Goal: Task Accomplishment & Management: Use online tool/utility

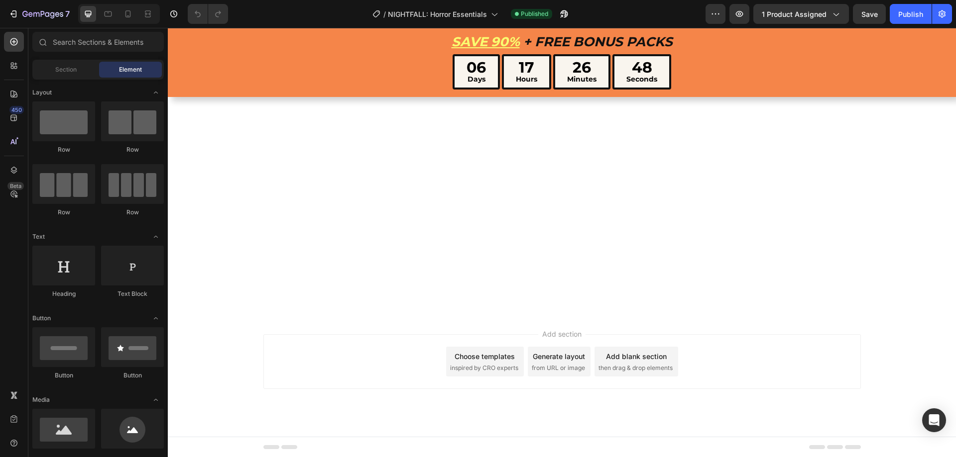
scroll to position [2153, 0]
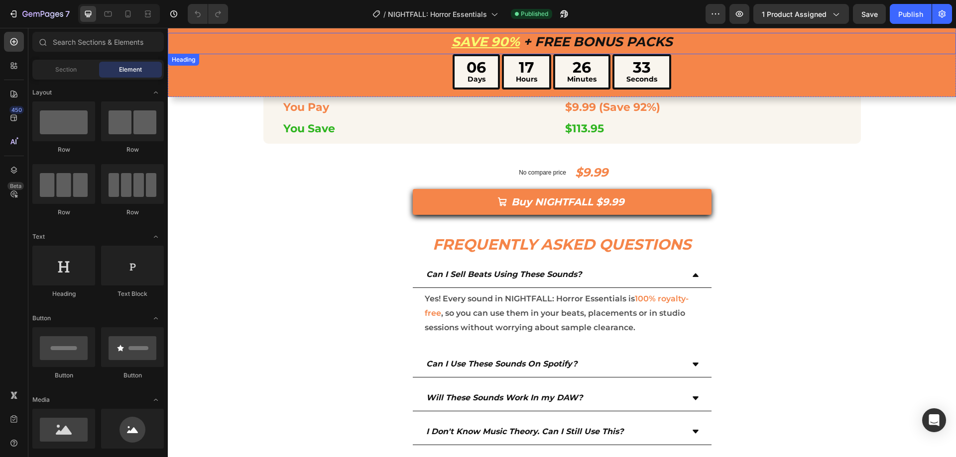
click at [494, 40] on u "SAVE 90%" at bounding box center [485, 42] width 68 height 16
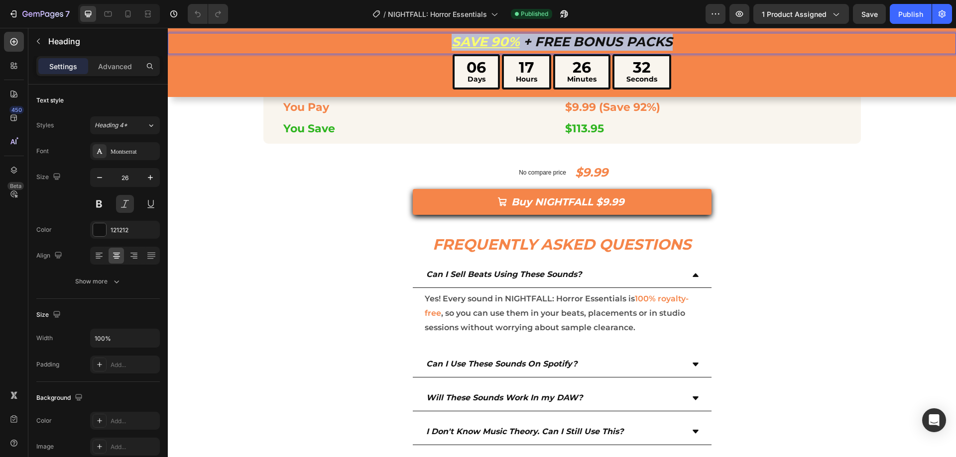
click at [494, 40] on u "SAVE 90%" at bounding box center [485, 42] width 68 height 16
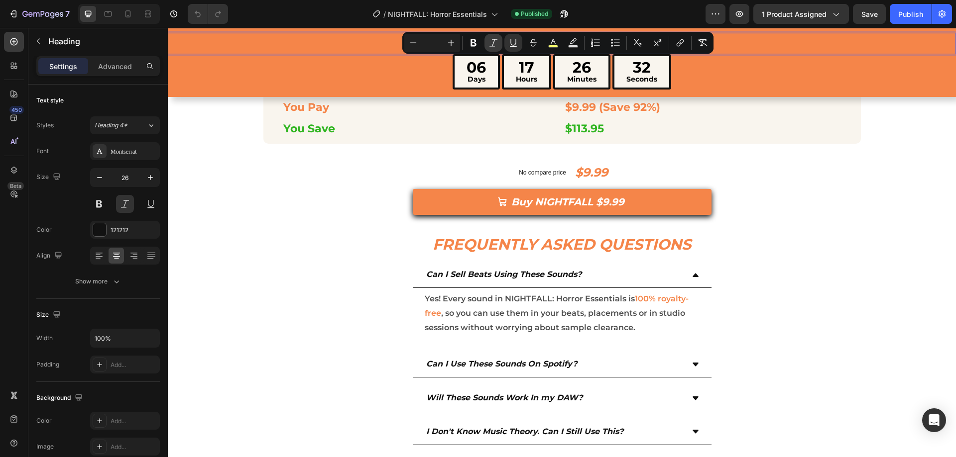
click at [487, 40] on button "Italic" at bounding box center [493, 43] width 18 height 18
click at [302, 44] on p "SAVE 90% + Free Bonus Packs" at bounding box center [562, 42] width 786 height 17
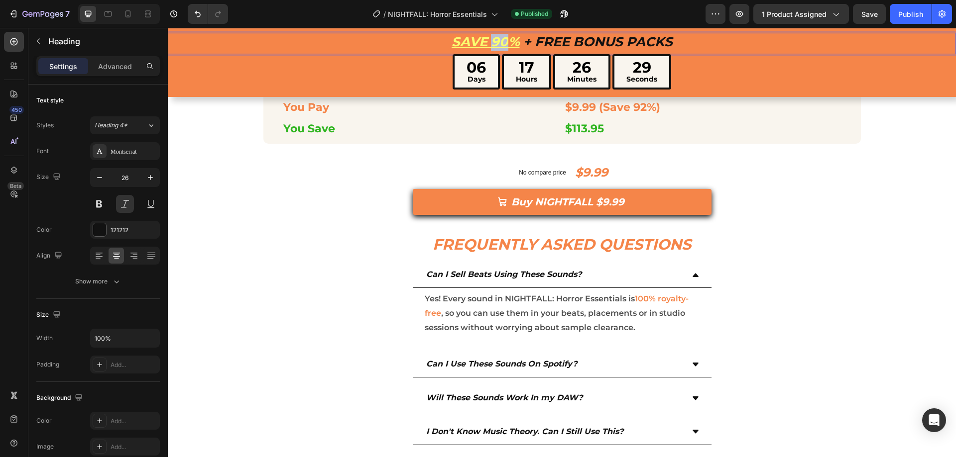
drag, startPoint x: 489, startPoint y: 41, endPoint x: 501, endPoint y: 41, distance: 11.9
click at [501, 41] on u "SAVE 90%" at bounding box center [485, 42] width 68 height 16
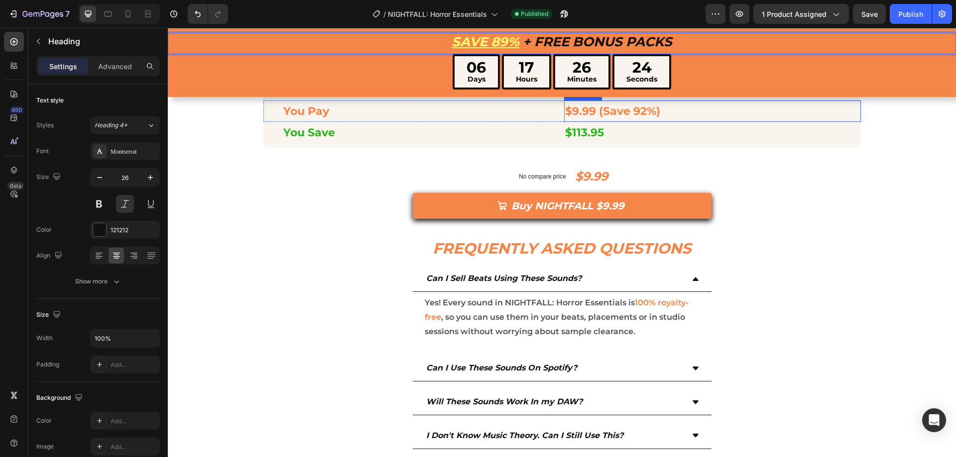
click at [579, 118] on span "$9.99 (Save 92%)" at bounding box center [612, 111] width 95 height 13
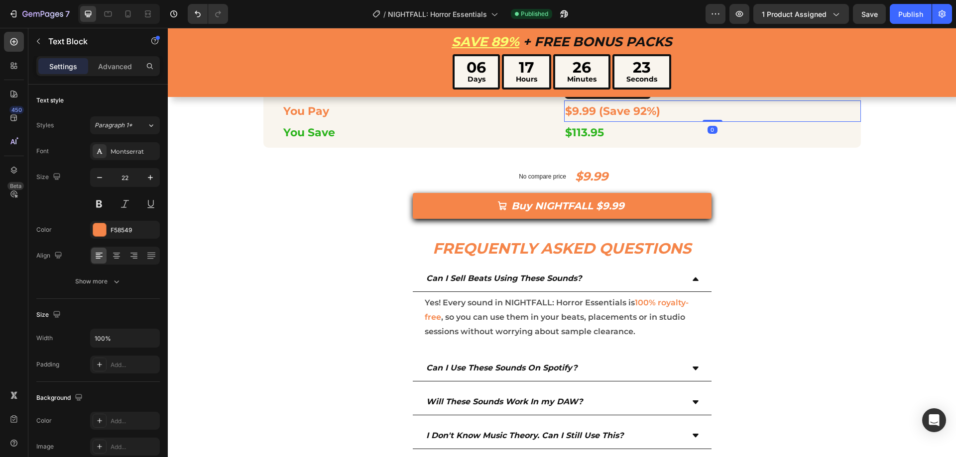
click at [585, 118] on span "$9.99 (Save 92%)" at bounding box center [612, 111] width 95 height 13
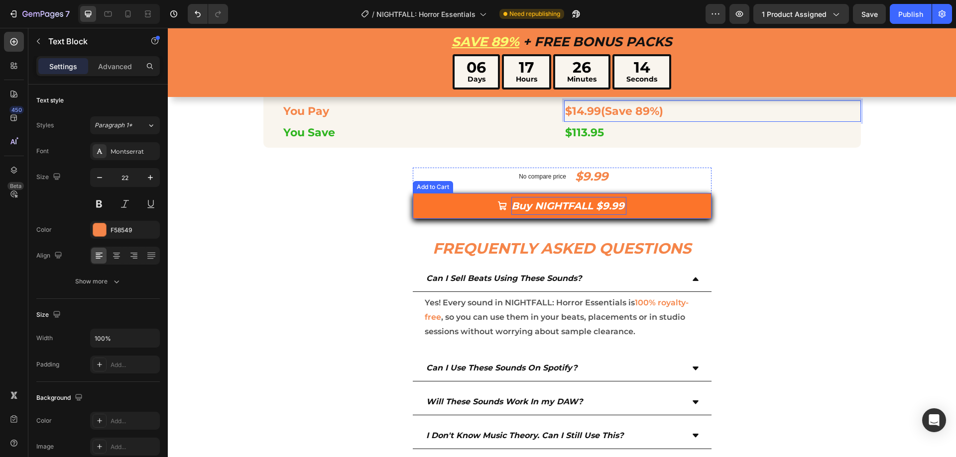
click at [610, 215] on div "Buy NIGHTFALL $9.99" at bounding box center [568, 206] width 115 height 18
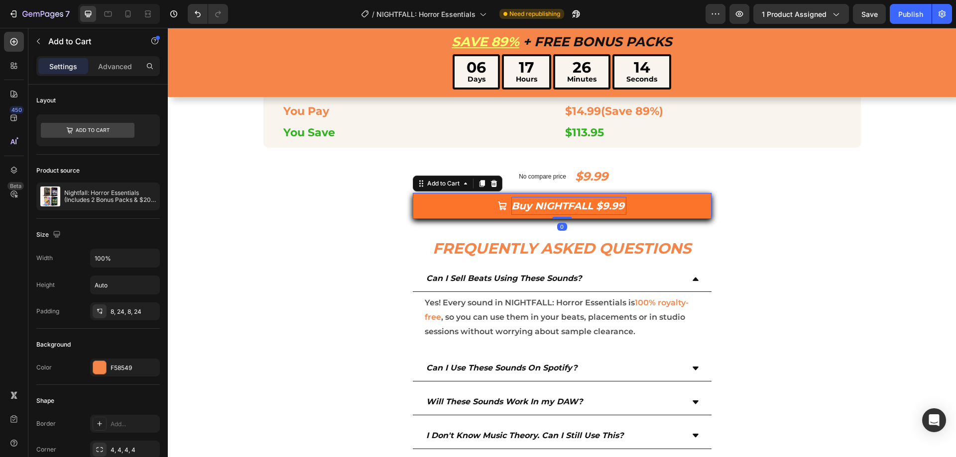
click at [606, 215] on div "Buy NIGHTFALL $9.99" at bounding box center [568, 206] width 115 height 18
click at [606, 215] on p "Buy NIGHTFALL $9.99" at bounding box center [568, 206] width 115 height 18
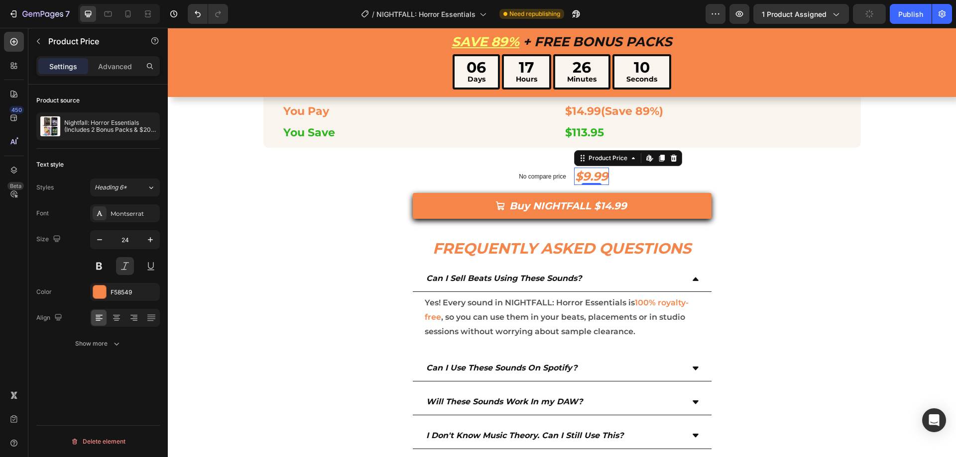
click at [584, 185] on div "$9.99" at bounding box center [591, 176] width 35 height 17
click at [846, 219] on div "$9.99 Product Price Edit content in Shopify 0 Product Price Edit content in Sho…" at bounding box center [562, 193] width 788 height 51
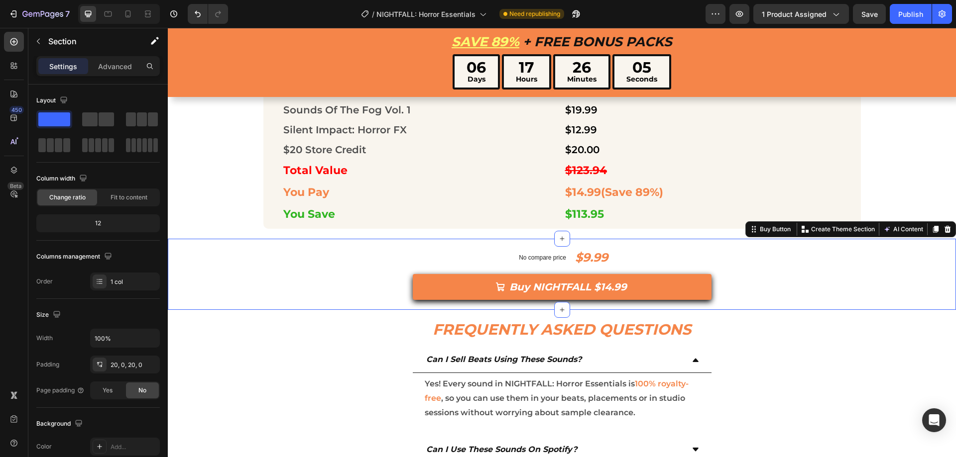
scroll to position [1817, 0]
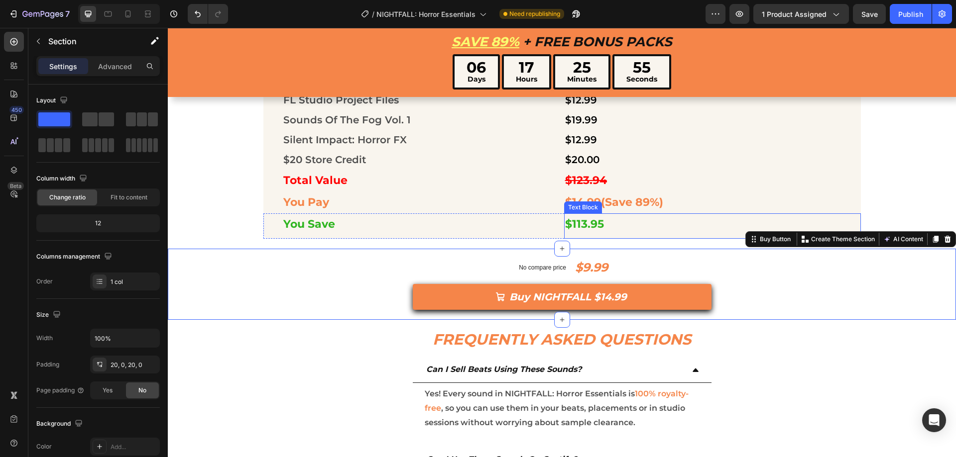
click at [581, 224] on span "$113.95" at bounding box center [584, 223] width 39 height 13
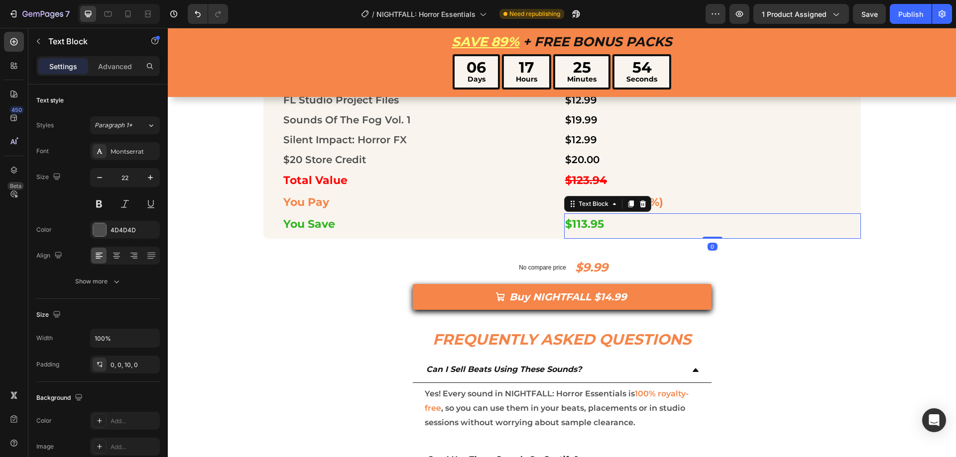
click at [581, 224] on span "$113.95" at bounding box center [584, 223] width 39 height 13
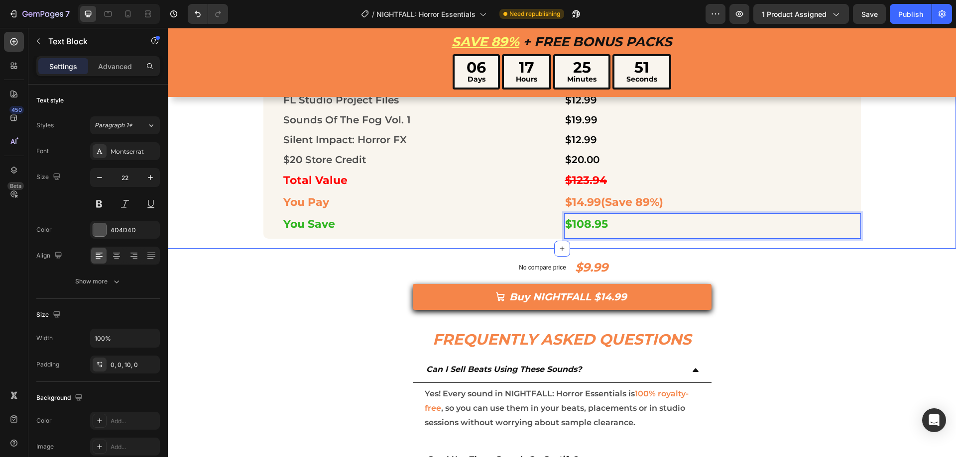
click at [894, 222] on div "Grimoire: Haunted Melodies Text Block $24.99 Text Block Row Ritual: Dark Drum L…" at bounding box center [562, 132] width 788 height 213
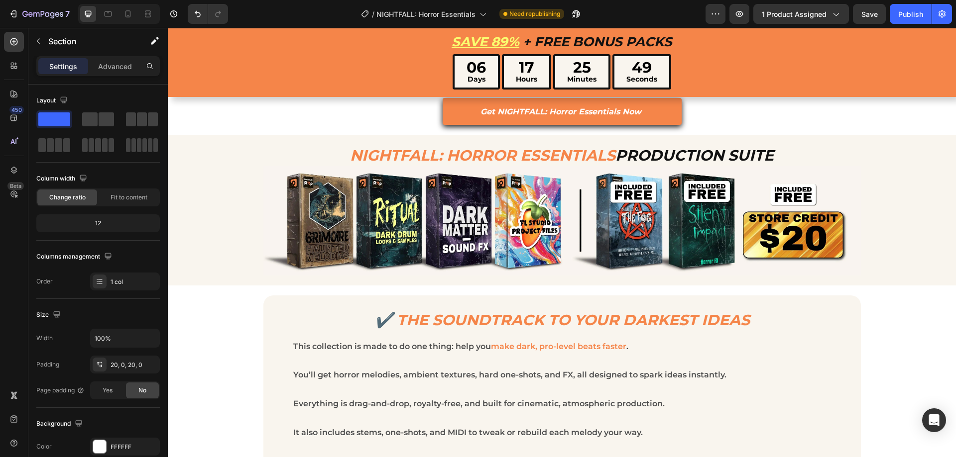
scroll to position [0, 0]
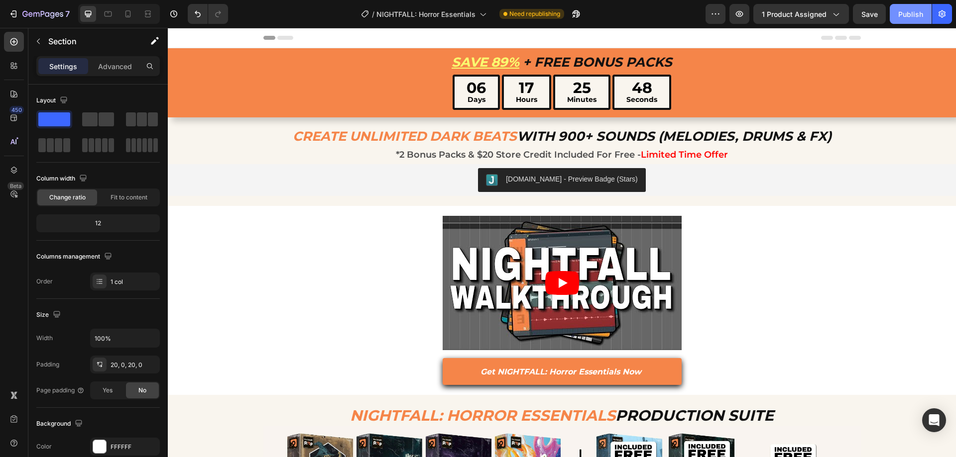
drag, startPoint x: 901, startPoint y: 19, endPoint x: 729, endPoint y: 4, distance: 172.9
click at [901, 19] on button "Publish" at bounding box center [910, 14] width 42 height 20
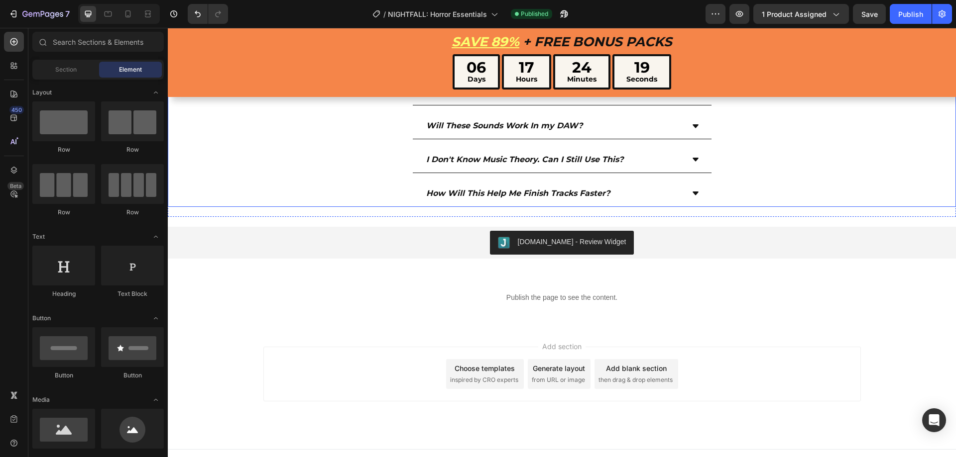
scroll to position [2547, 0]
